Goal: Find specific page/section: Find specific page/section

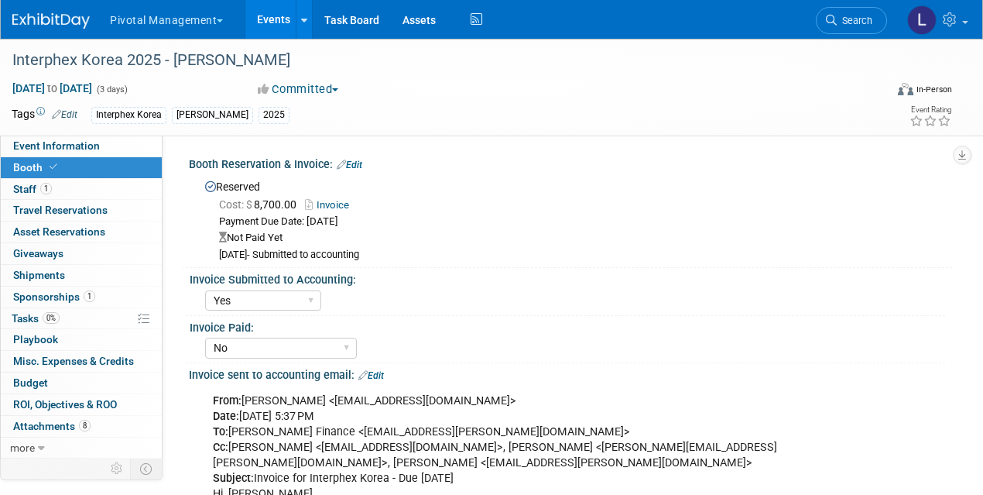
select select "Yes"
select select "No"
select select "Yes"
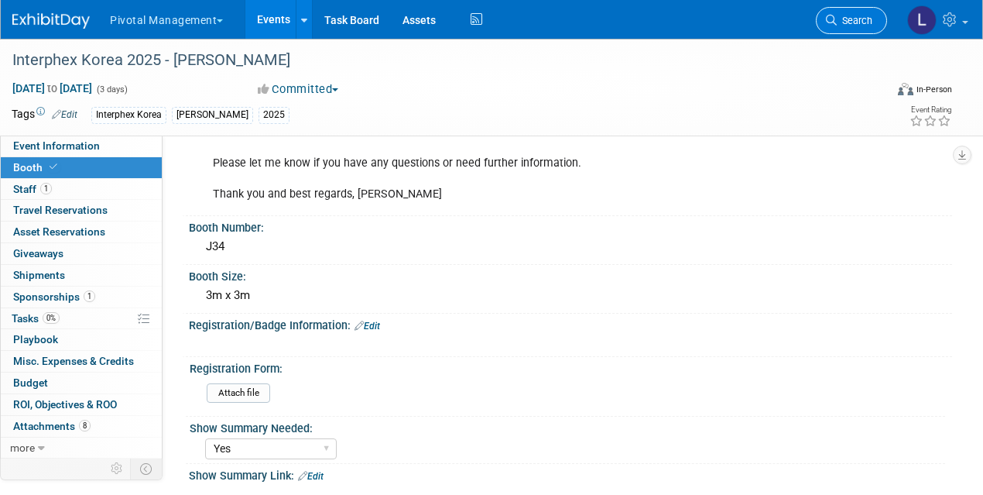
click at [860, 28] on link "Search" at bounding box center [851, 20] width 71 height 27
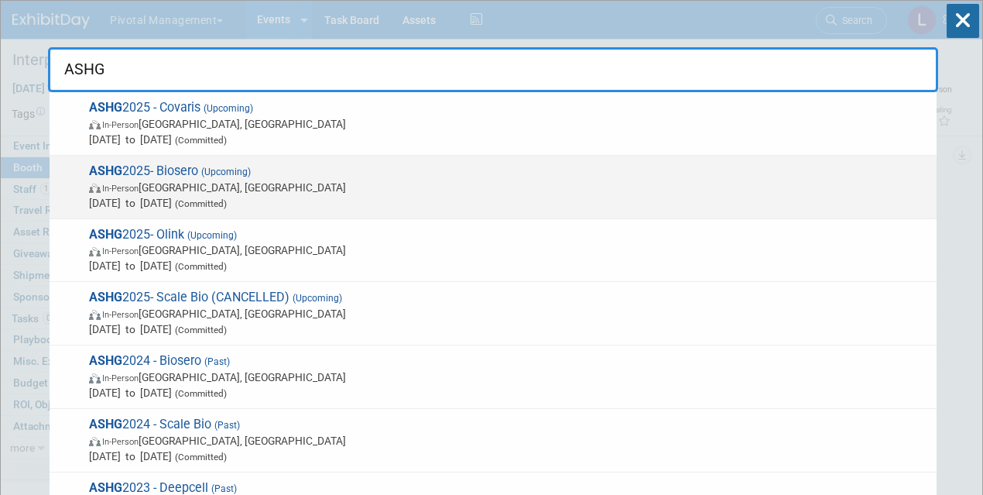
type input "ASHG"
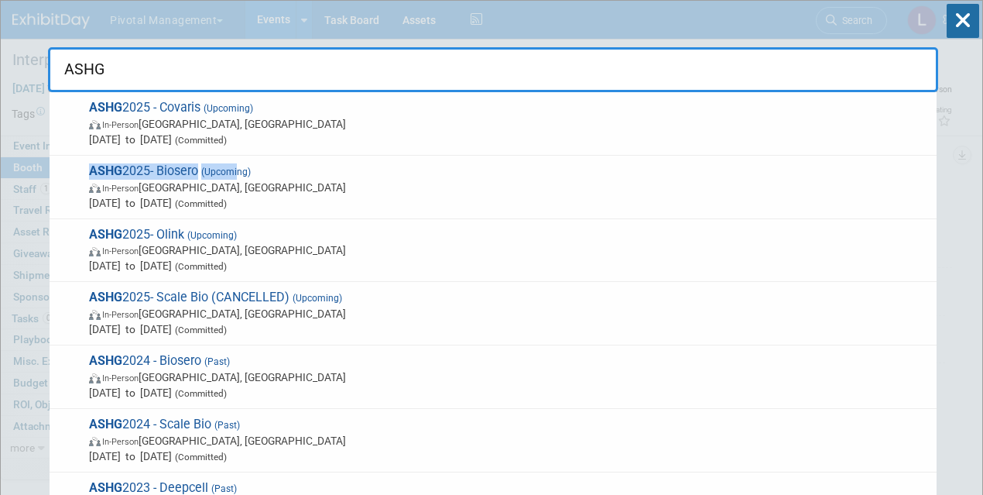
click at [238, 163] on div "ASHG 2025- Biosero (Upcoming) In-Person Boston, MA Oct 15, 2025 to Oct 17, 2025…" at bounding box center [493, 187] width 887 height 63
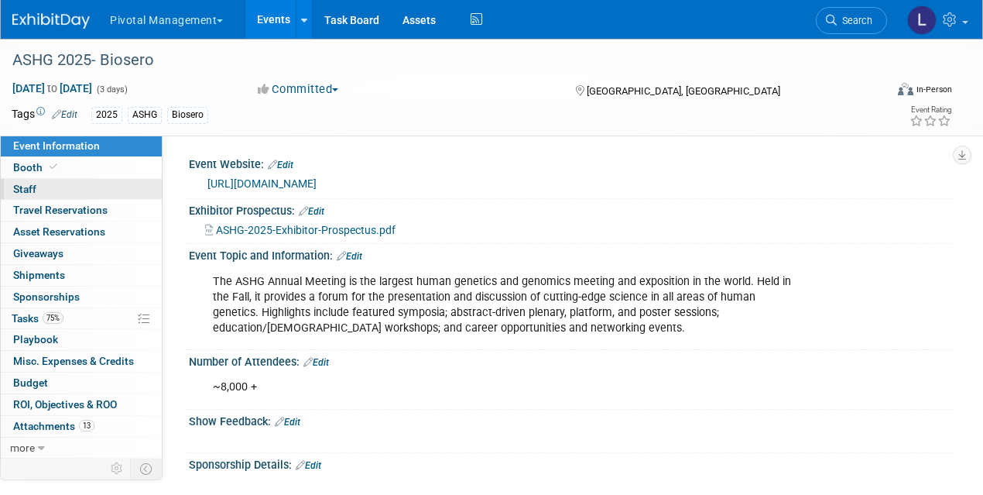
click at [63, 190] on link "0 Staff 0" at bounding box center [81, 189] width 161 height 21
